Goal: Information Seeking & Learning: Learn about a topic

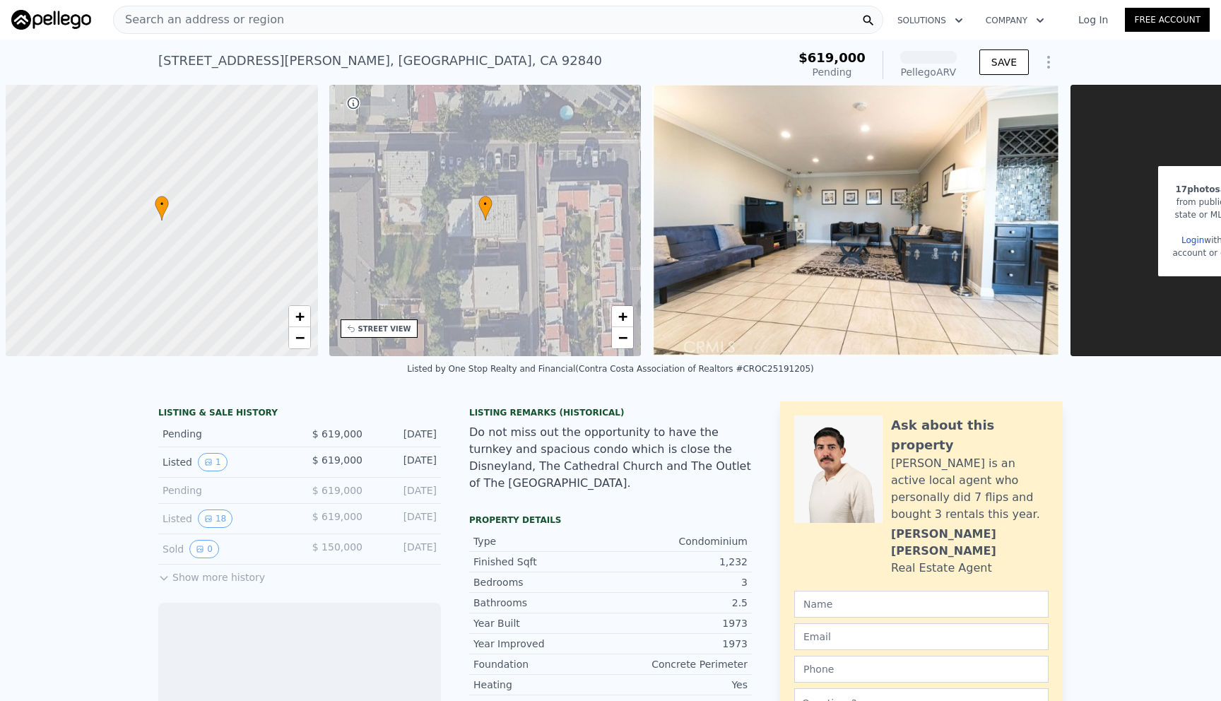
scroll to position [0, 6]
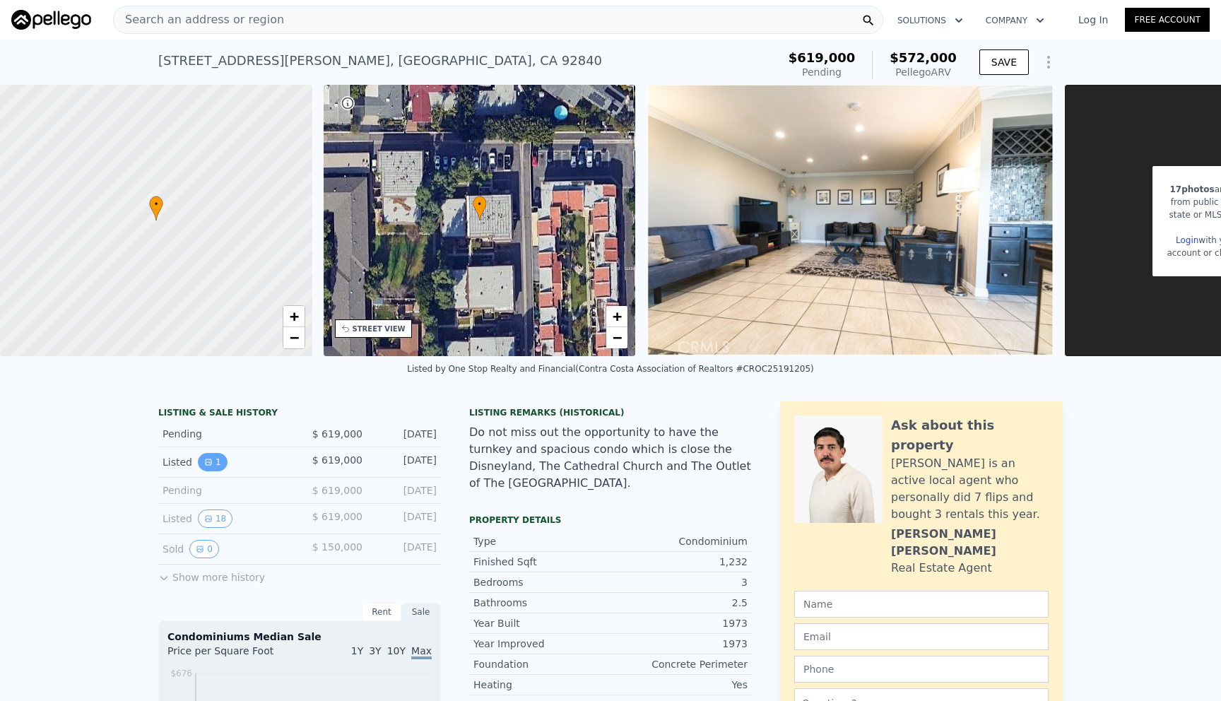
click at [206, 461] on icon "View historical data" at bounding box center [209, 462] width 6 height 6
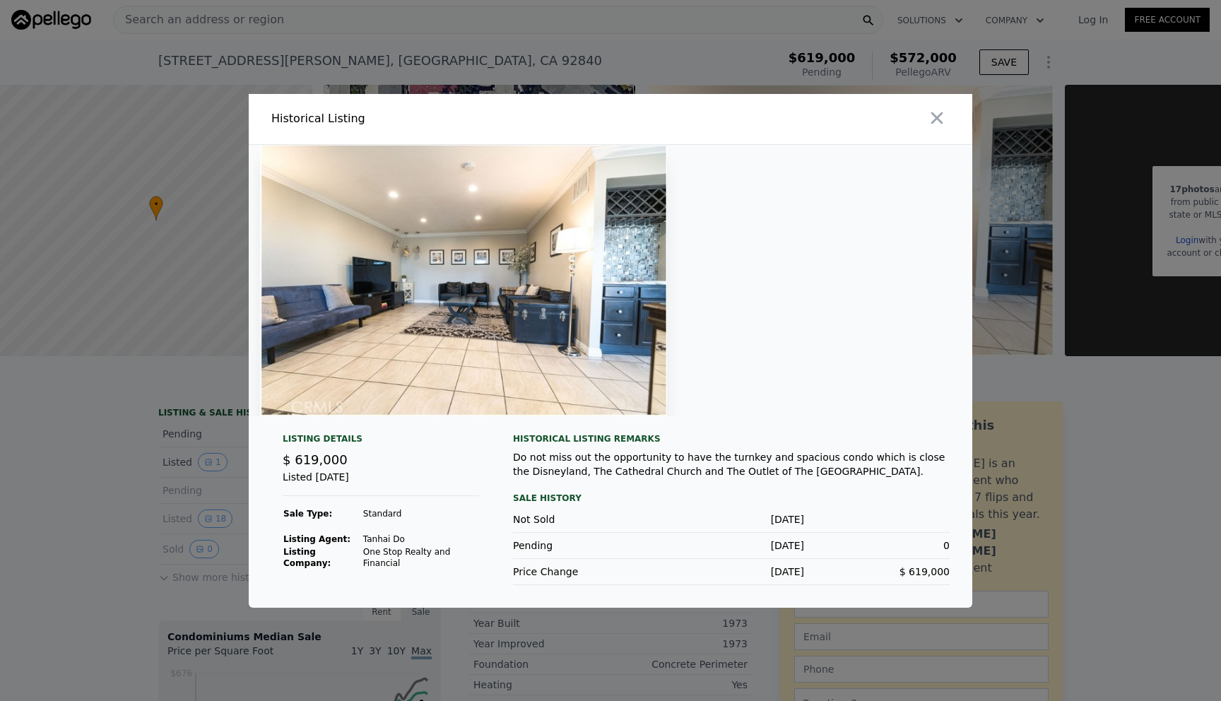
click at [179, 440] on div at bounding box center [610, 350] width 1221 height 701
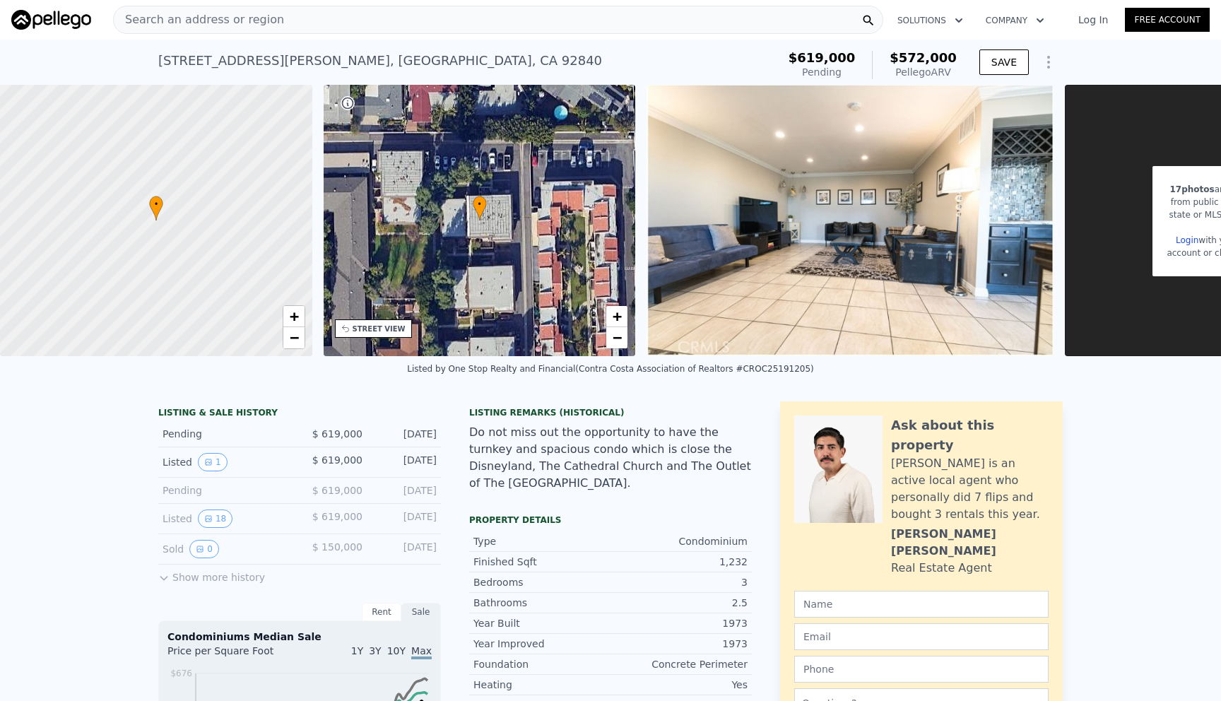
click at [476, 27] on div "Search an address or region" at bounding box center [498, 20] width 770 height 28
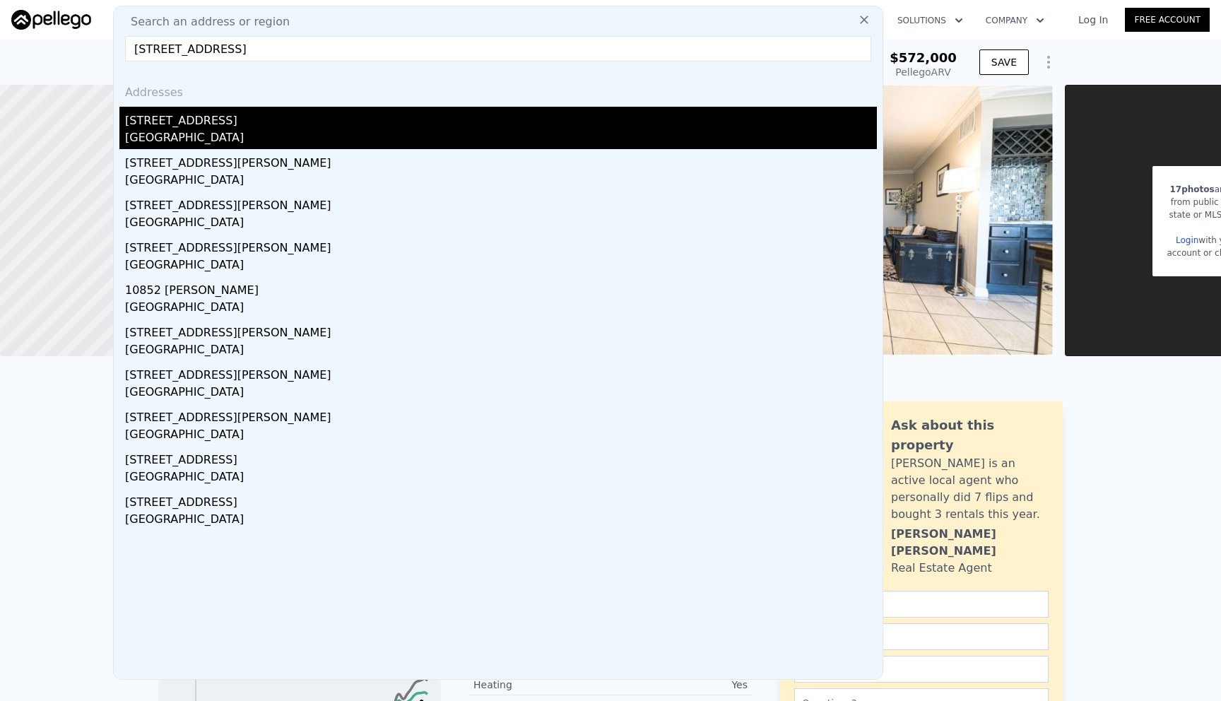
type input "[STREET_ADDRESS]"
click at [393, 134] on div "[GEOGRAPHIC_DATA]" at bounding box center [501, 139] width 752 height 20
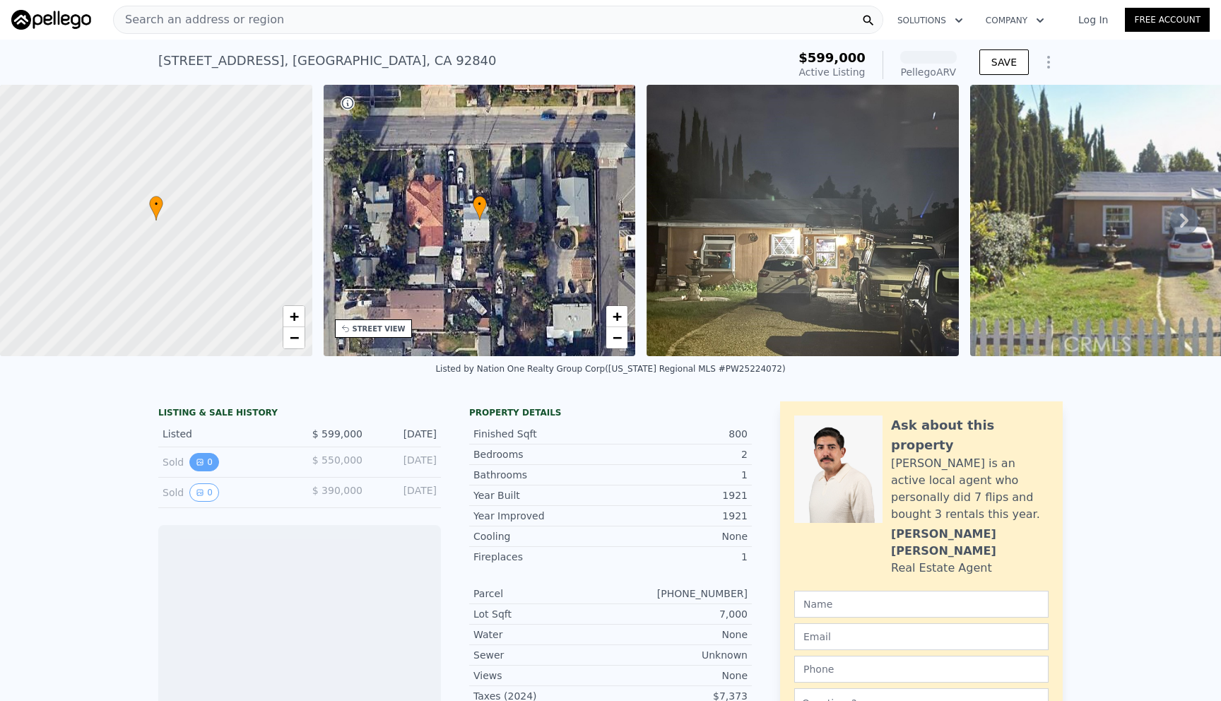
click at [207, 468] on button "0" at bounding box center [204, 462] width 30 height 18
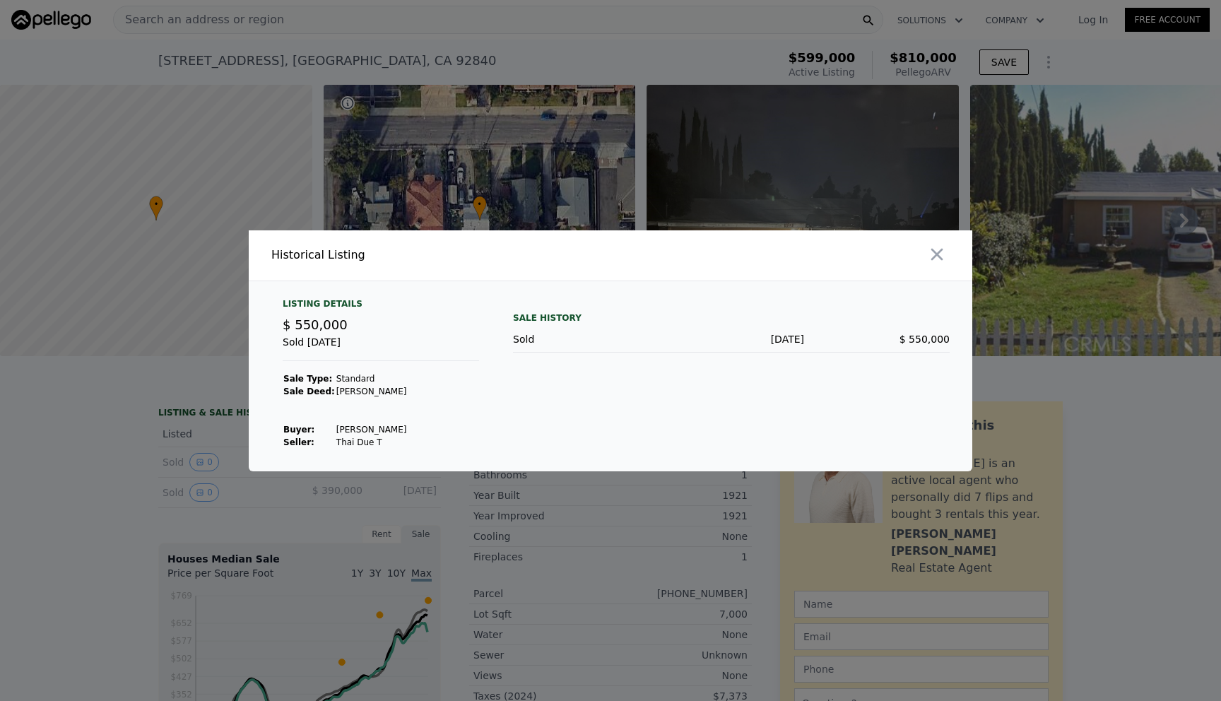
click at [169, 475] on div at bounding box center [610, 350] width 1221 height 701
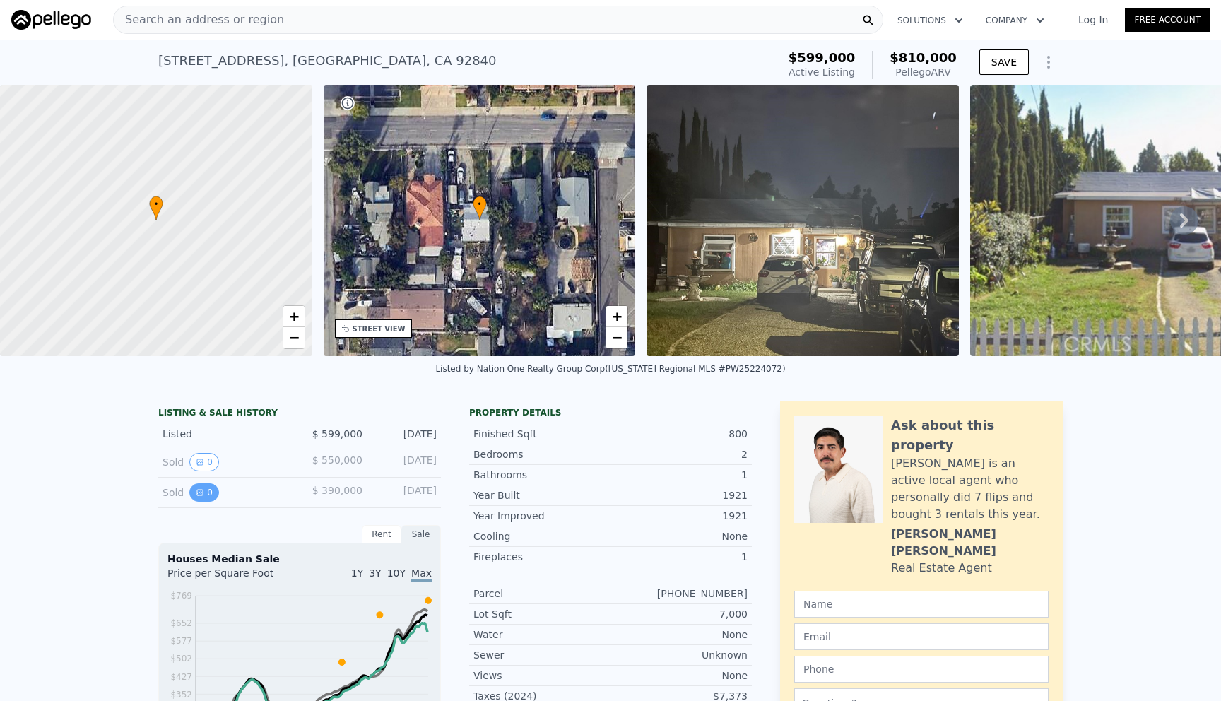
click at [204, 489] on icon "View historical data" at bounding box center [200, 492] width 8 height 8
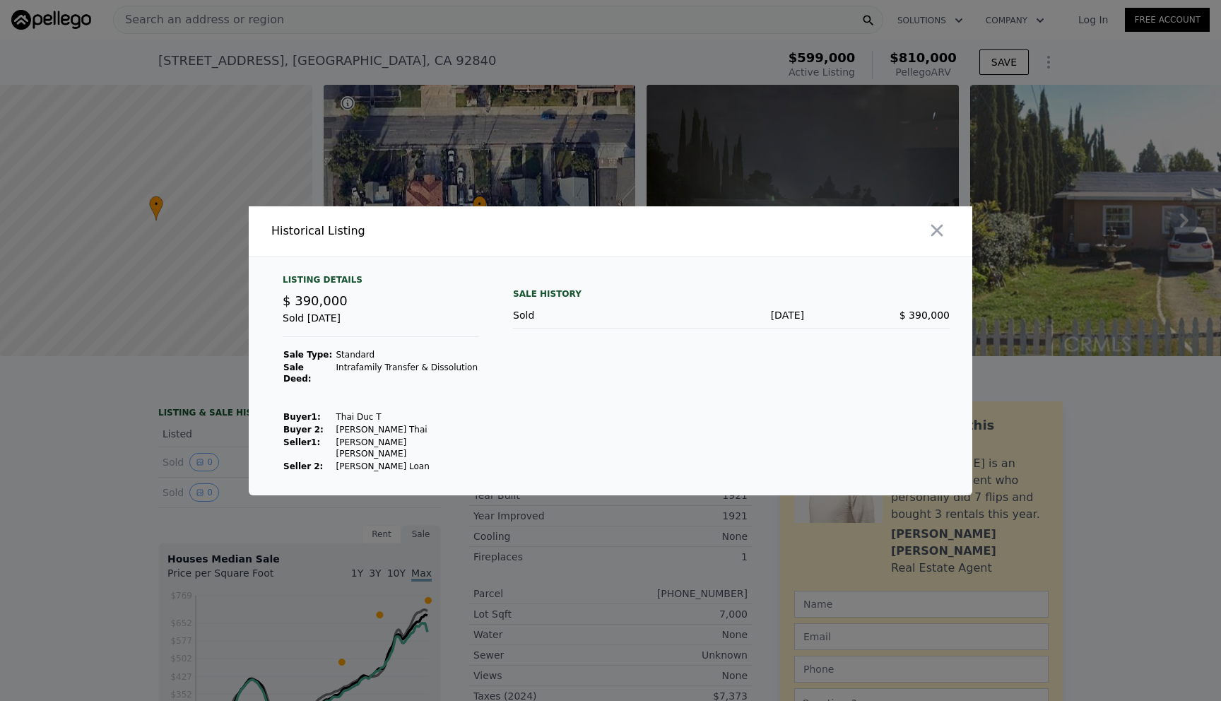
click at [123, 471] on div at bounding box center [610, 350] width 1221 height 701
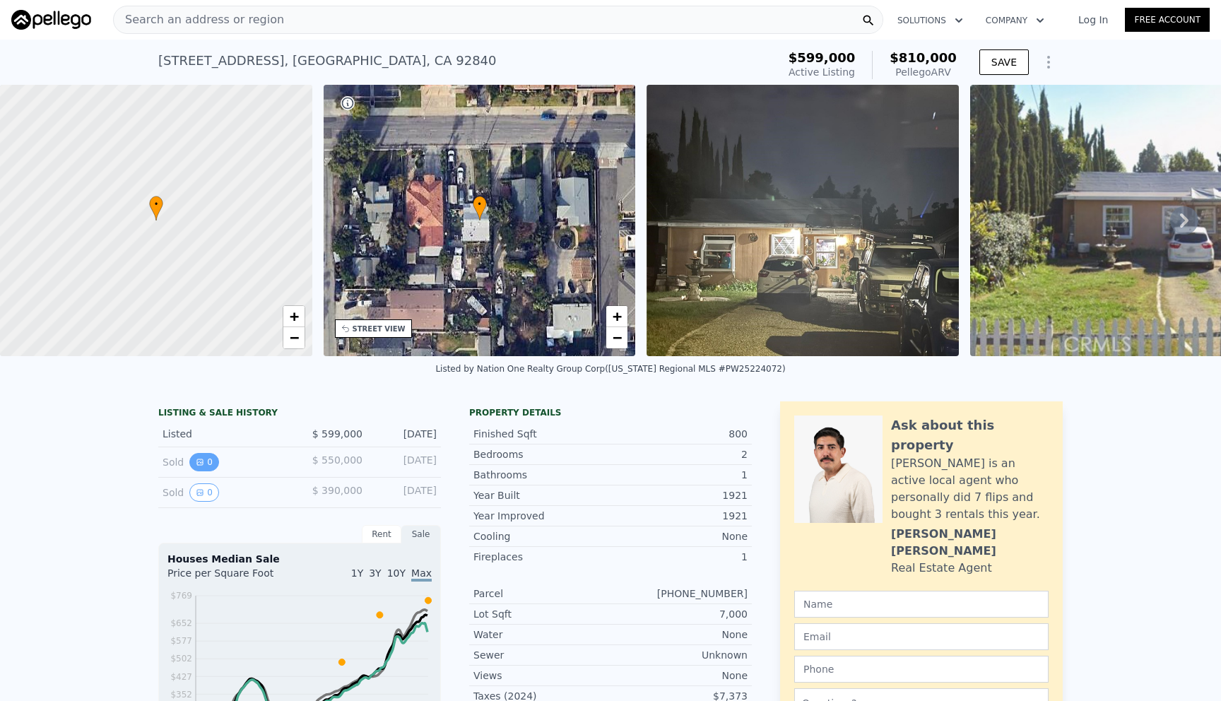
click at [208, 461] on button "0" at bounding box center [204, 462] width 30 height 18
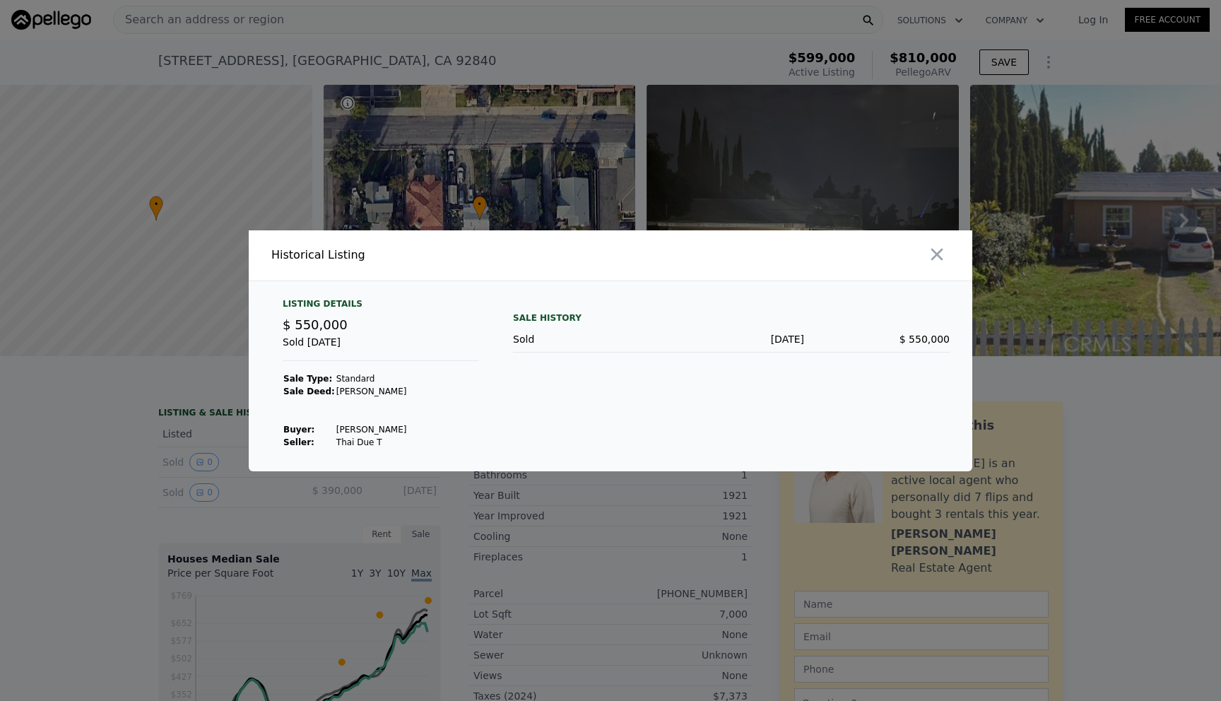
click at [137, 429] on div at bounding box center [610, 350] width 1221 height 701
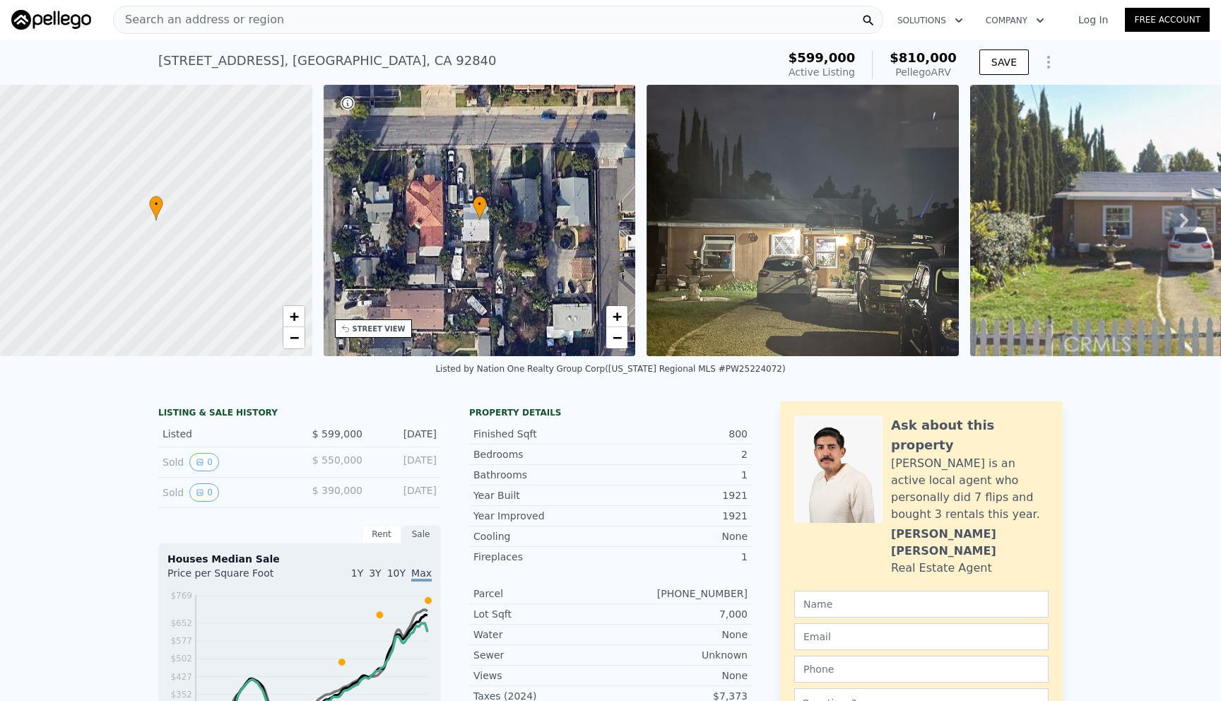
click at [1029, 249] on img at bounding box center [1234, 220] width 529 height 271
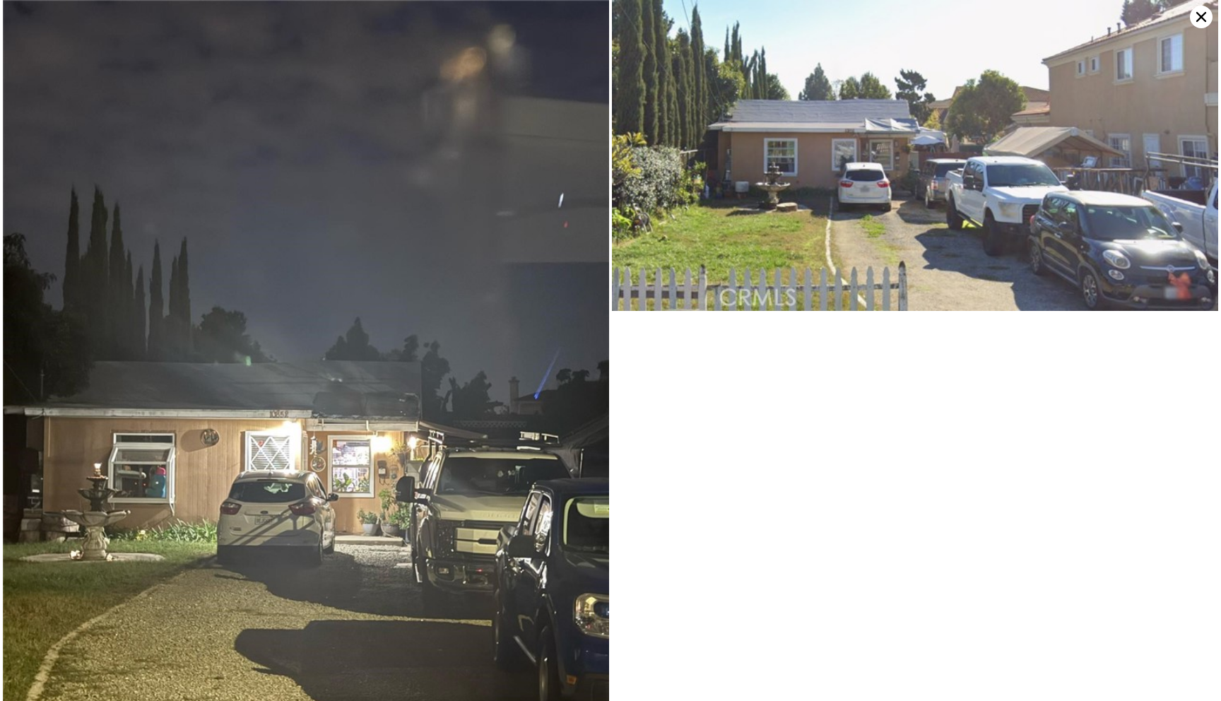
click at [1204, 22] on icon at bounding box center [1201, 17] width 23 height 23
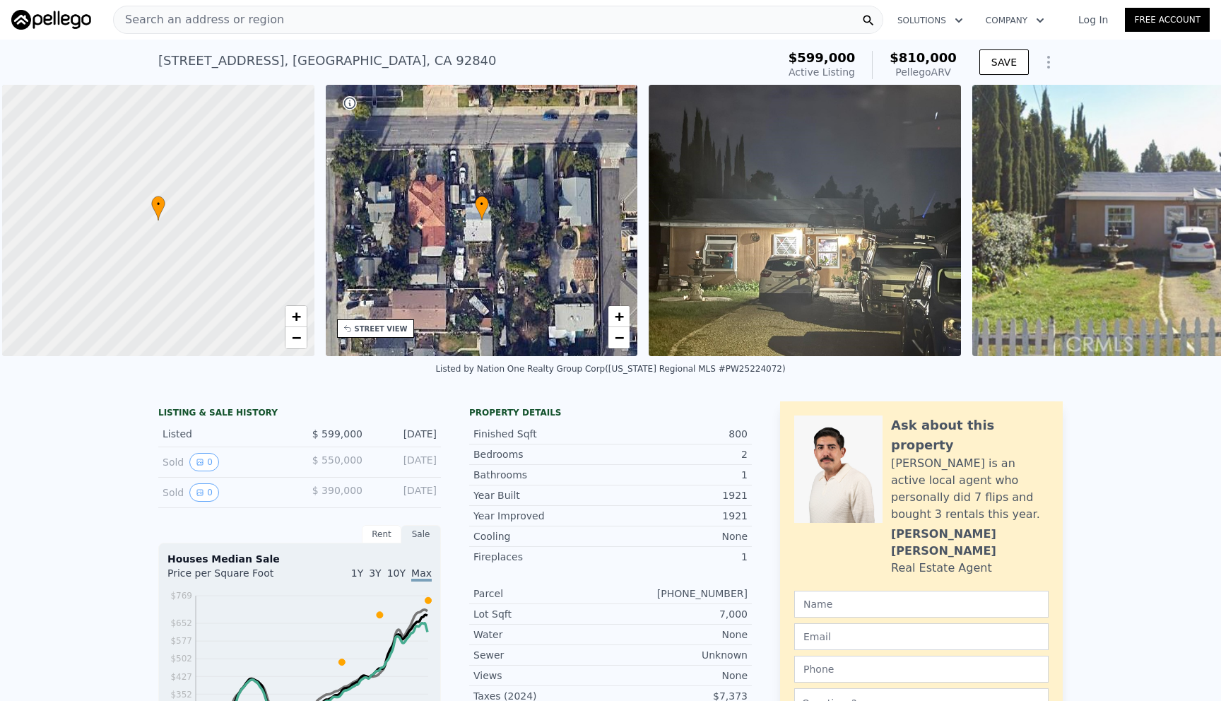
scroll to position [0, 6]
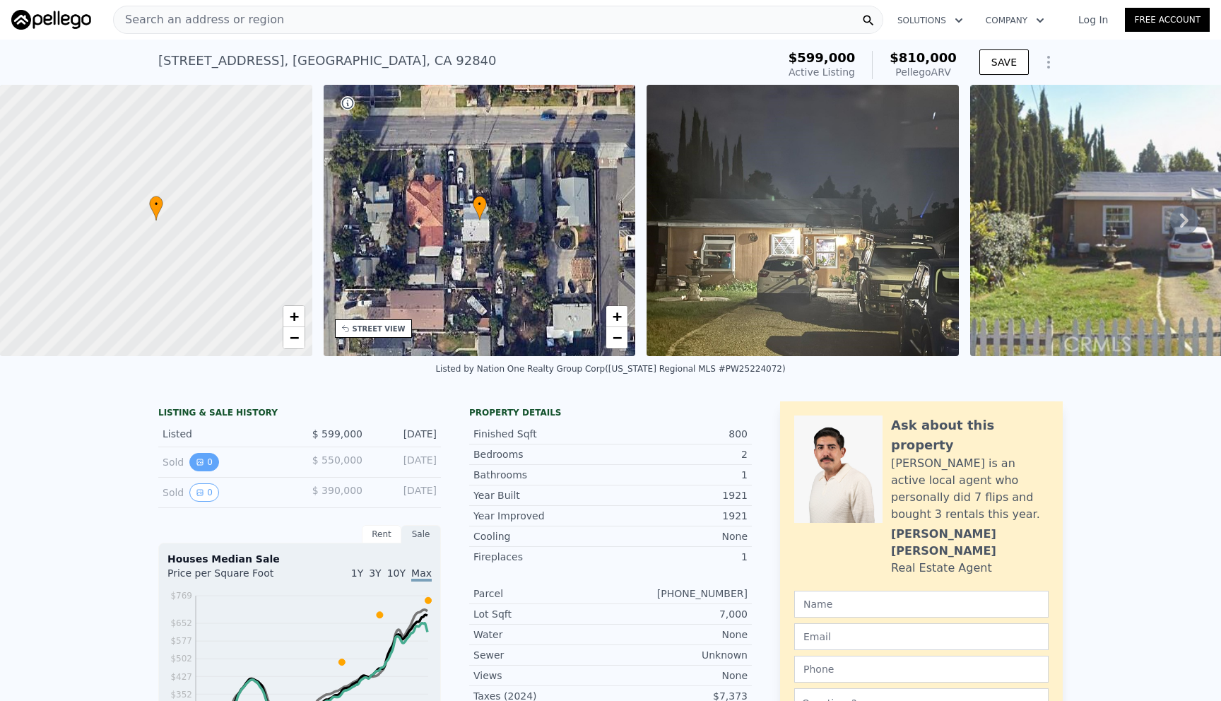
click at [216, 463] on button "0" at bounding box center [204, 462] width 30 height 18
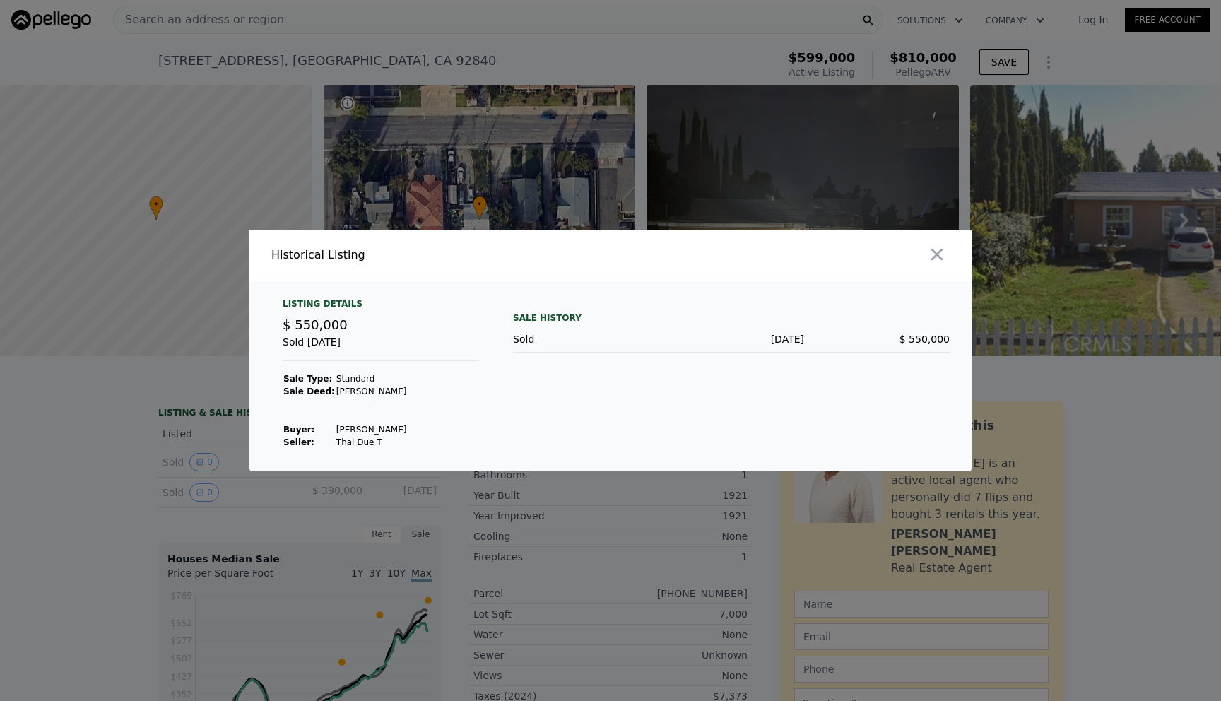
click at [213, 421] on div at bounding box center [610, 350] width 1221 height 701
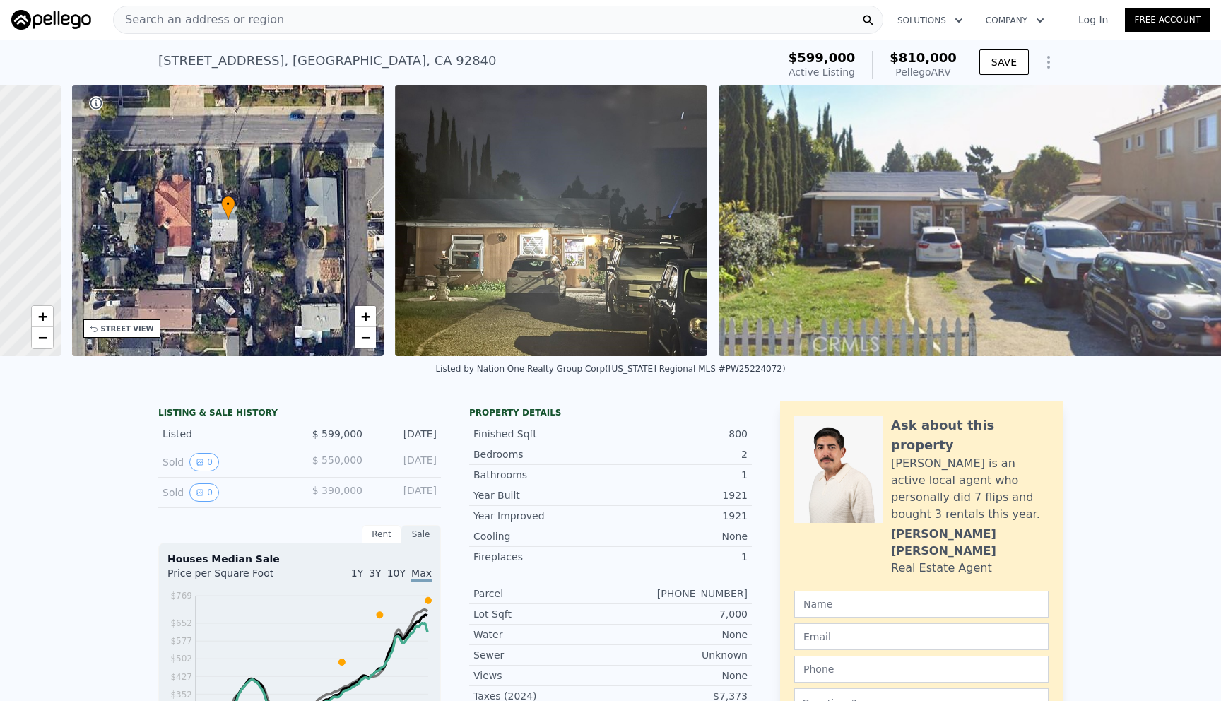
scroll to position [0, 290]
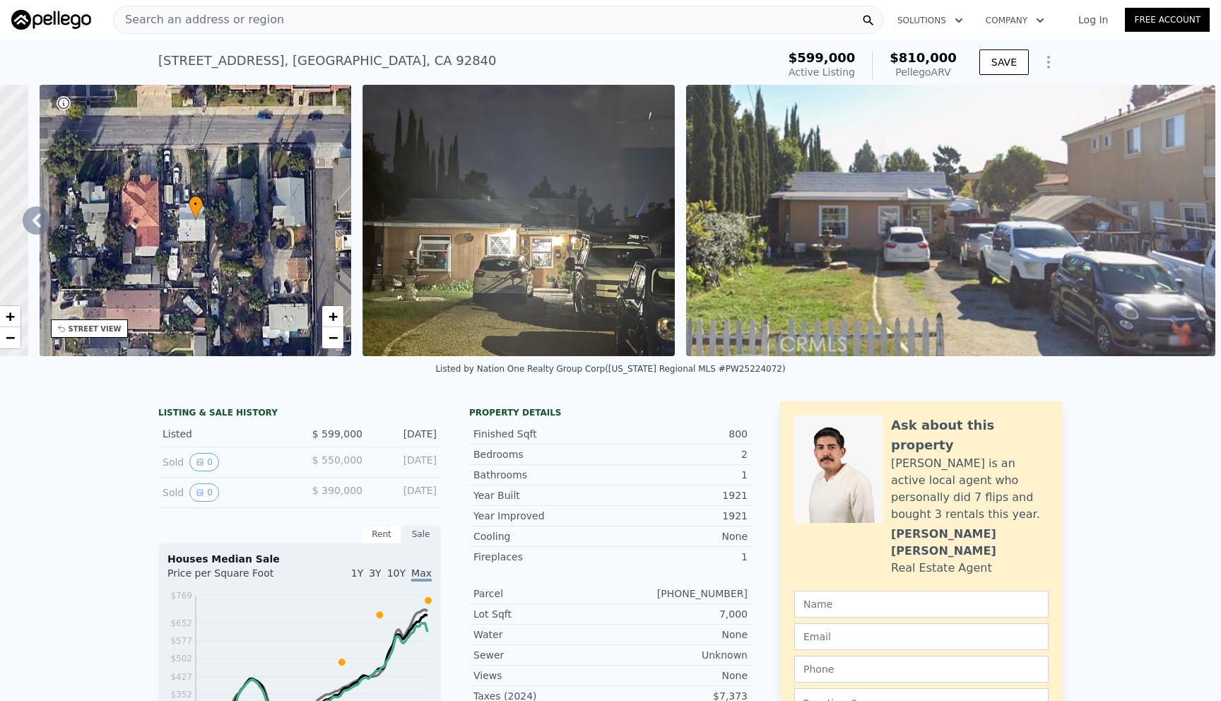
click at [964, 182] on img at bounding box center [950, 220] width 529 height 271
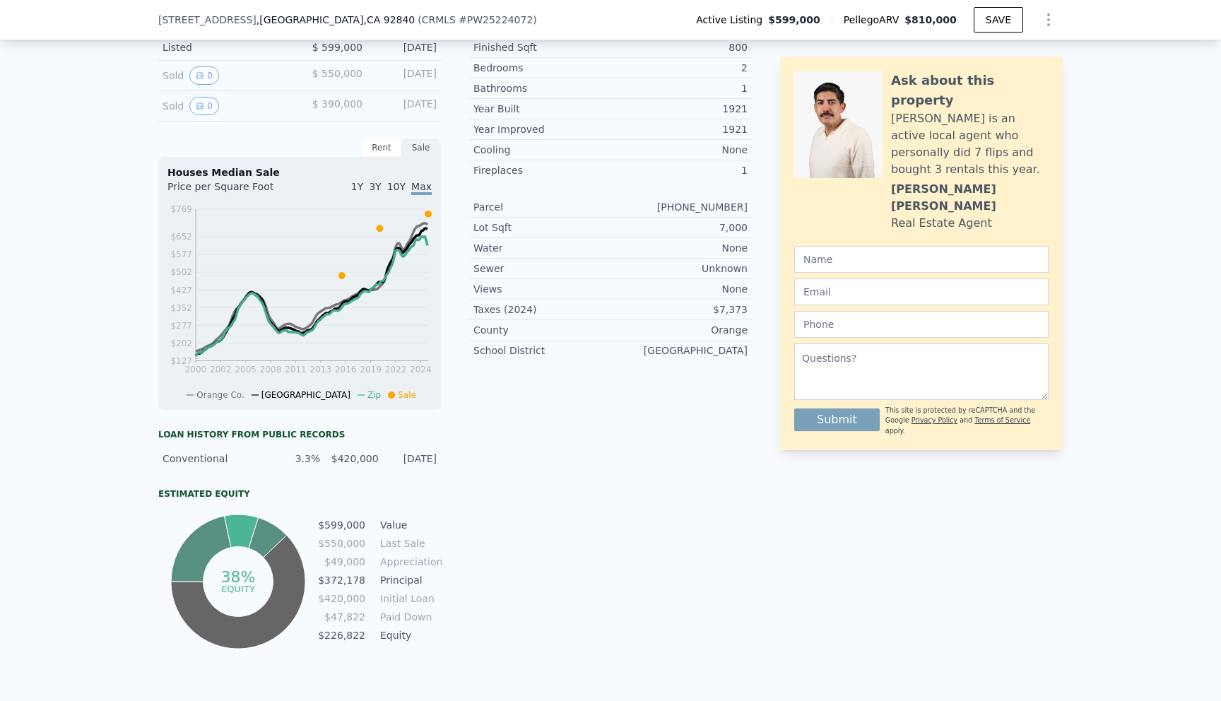
scroll to position [325, 0]
